Goal: Use online tool/utility: Utilize a website feature to perform a specific function

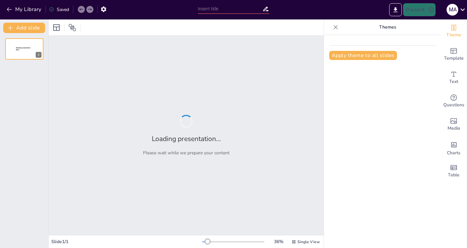
type input "Foundations of Comparative Literature: An Interdisciplinary Approach"
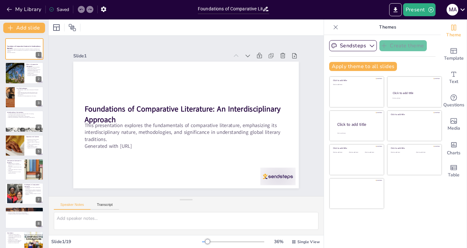
checkbox input "true"
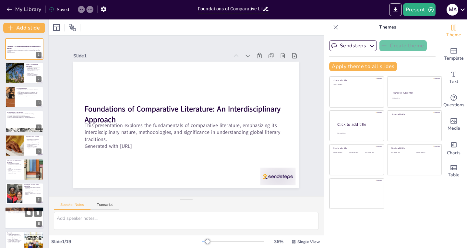
checkbox input "true"
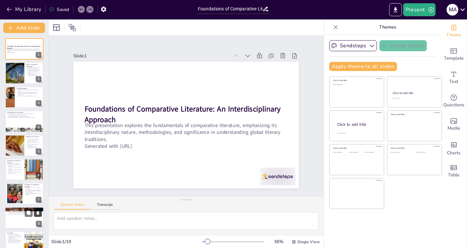
checkbox input "true"
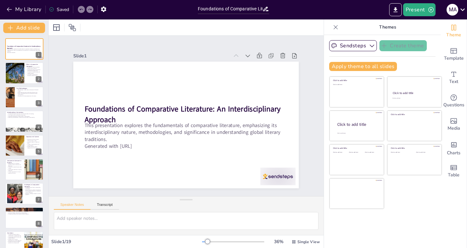
checkbox input "true"
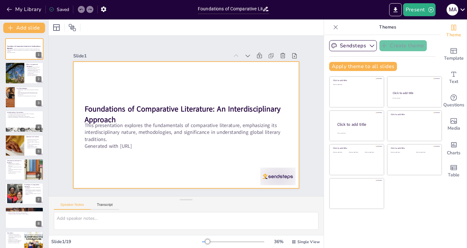
checkbox input "true"
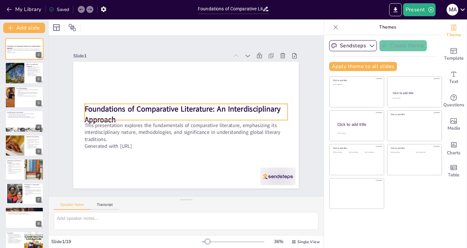
checkbox input "true"
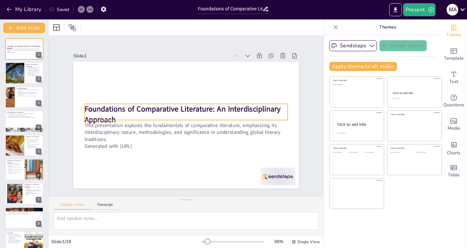
checkbox input "true"
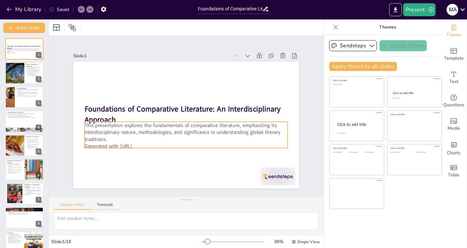
checkbox input "true"
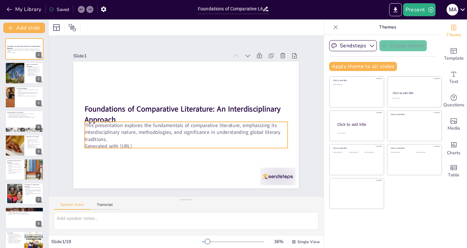
checkbox input "true"
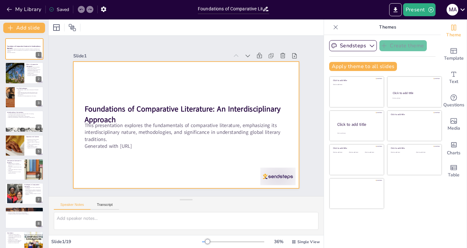
checkbox input "true"
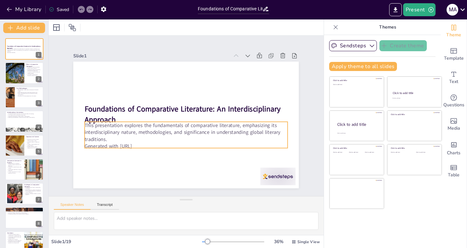
checkbox input "true"
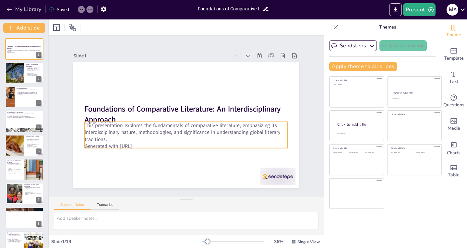
checkbox input "true"
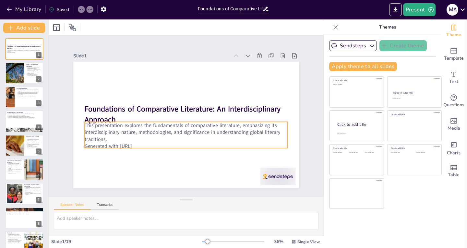
checkbox input "true"
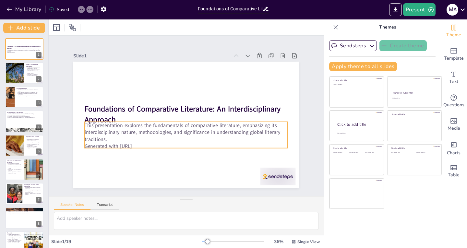
checkbox input "true"
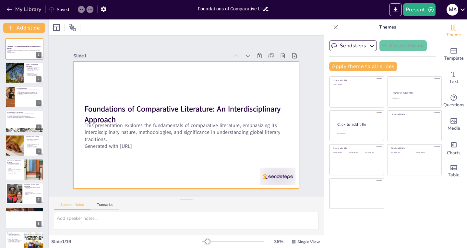
checkbox input "true"
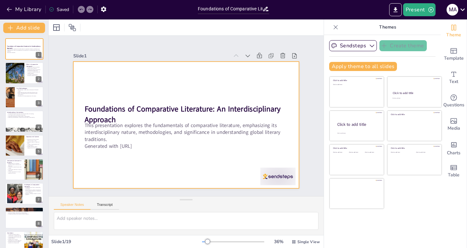
checkbox input "true"
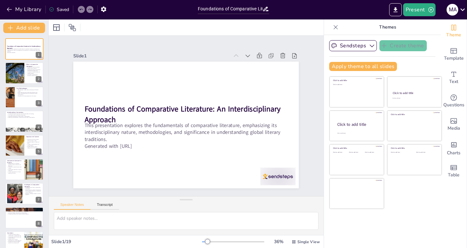
checkbox input "true"
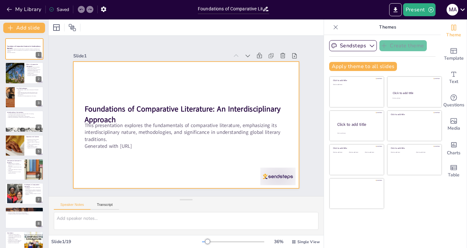
checkbox input "true"
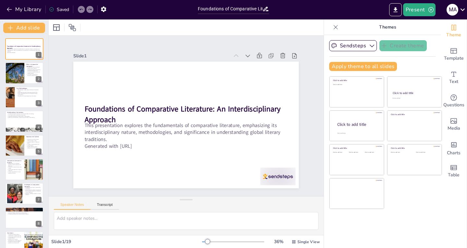
checkbox input "true"
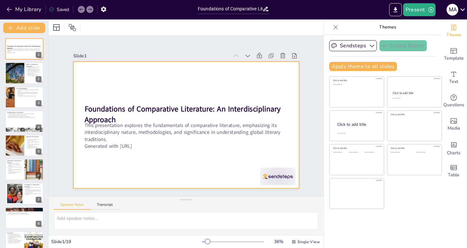
checkbox input "true"
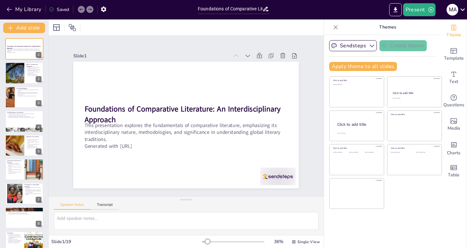
click at [333, 27] on icon at bounding box center [336, 27] width 6 height 6
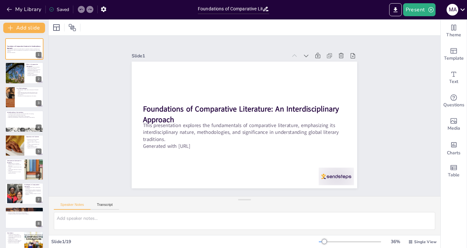
checkbox input "true"
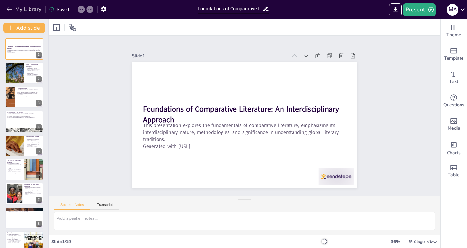
checkbox input "true"
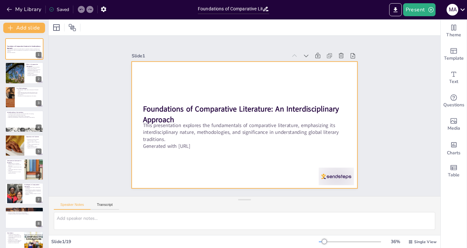
checkbox input "true"
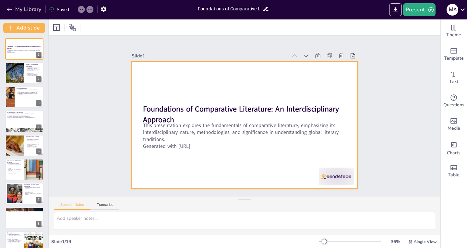
checkbox input "true"
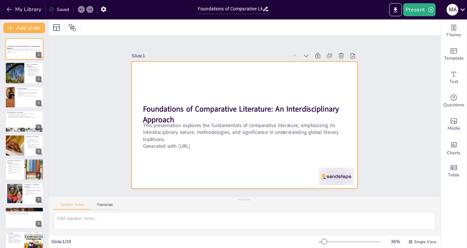
checkbox input "true"
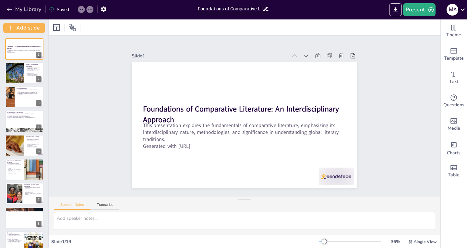
checkbox input "true"
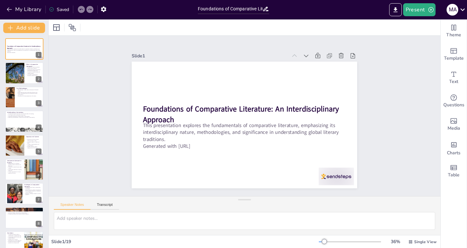
checkbox input "true"
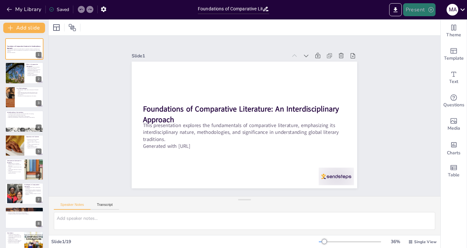
click at [416, 10] on button "Present" at bounding box center [419, 9] width 32 height 13
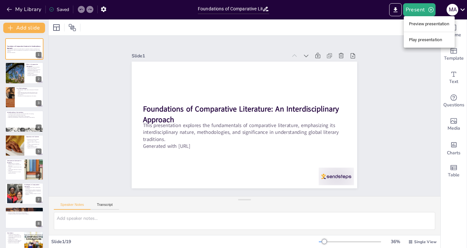
click at [414, 10] on div at bounding box center [233, 124] width 467 height 248
checkbox input "true"
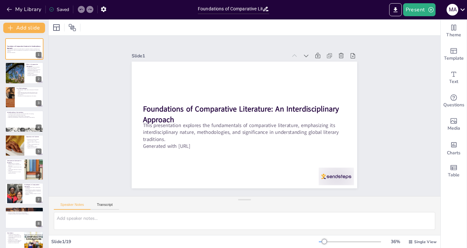
checkbox input "true"
click at [329, 36] on div "Slide 1 Foundations of Comparative Literature: An Interdisciplinary Approach Th…" at bounding box center [244, 116] width 407 height 201
checkbox input "true"
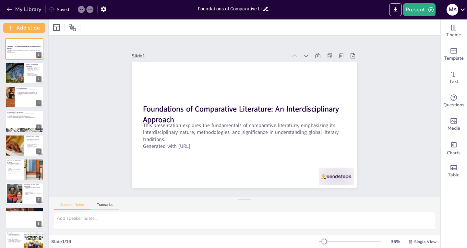
checkbox input "true"
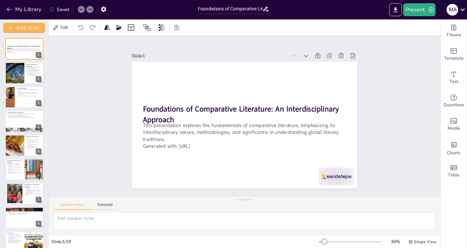
checkbox input "true"
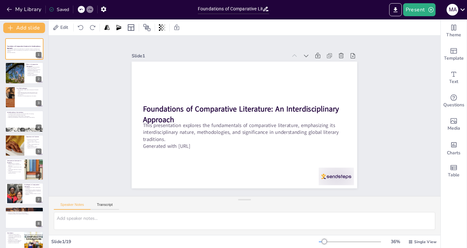
checkbox input "true"
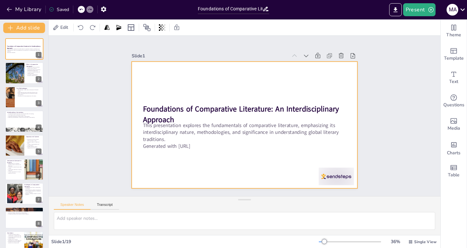
checkbox input "true"
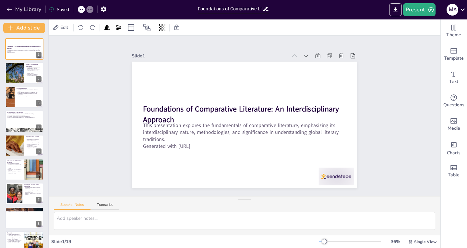
checkbox input "true"
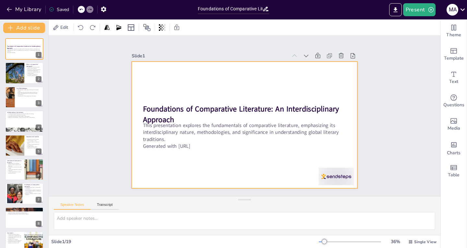
checkbox input "true"
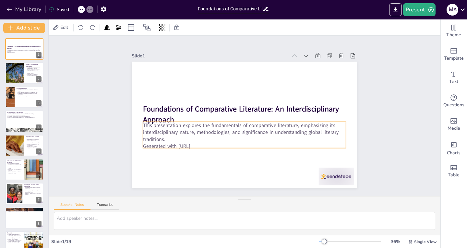
checkbox input "true"
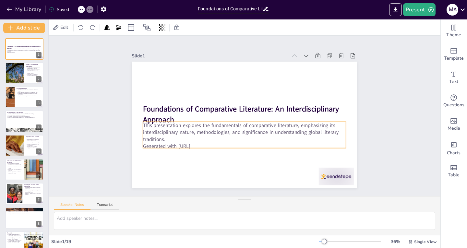
checkbox input "true"
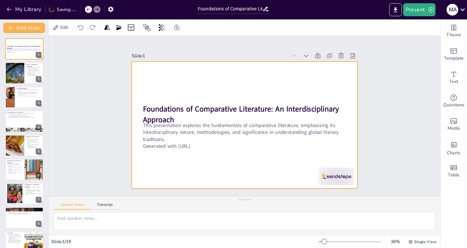
checkbox input "true"
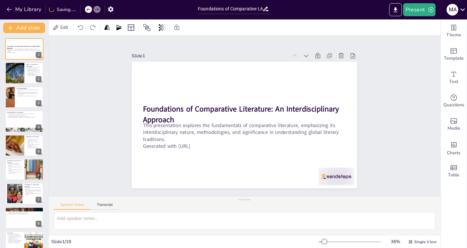
checkbox input "true"
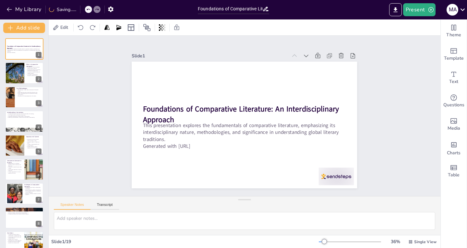
checkbox input "true"
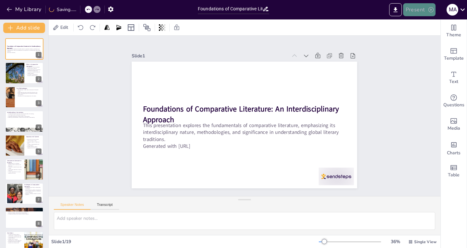
click at [411, 6] on button "Present" at bounding box center [419, 9] width 32 height 13
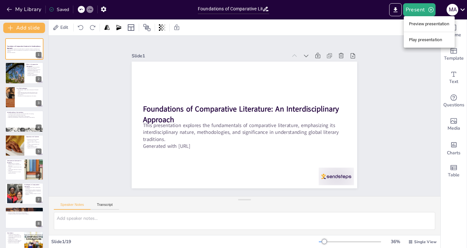
click at [395, 12] on div at bounding box center [233, 124] width 467 height 248
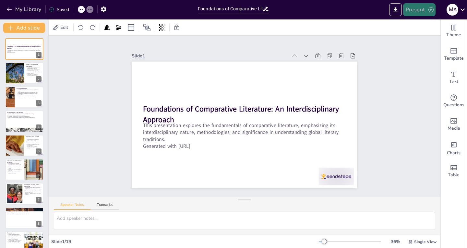
click at [430, 9] on icon "button" at bounding box center [431, 9] width 6 height 6
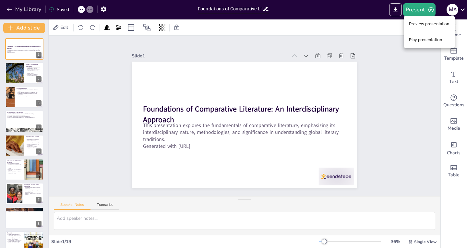
checkbox input "true"
click at [422, 39] on li "Play presentation" at bounding box center [429, 40] width 51 height 10
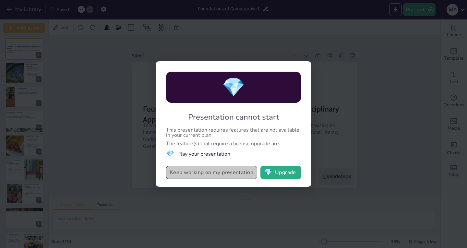
click at [230, 174] on button "Keep working on my presentation" at bounding box center [211, 172] width 91 height 13
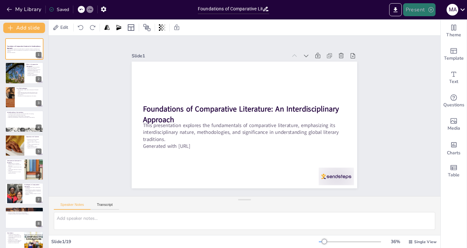
click at [413, 12] on button "Present" at bounding box center [419, 9] width 32 height 13
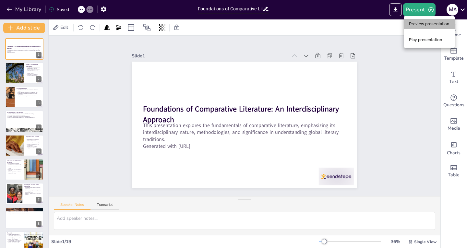
click at [417, 27] on li "Preview presentation" at bounding box center [429, 24] width 51 height 10
